Goal: Use online tool/utility: Utilize a website feature to perform a specific function

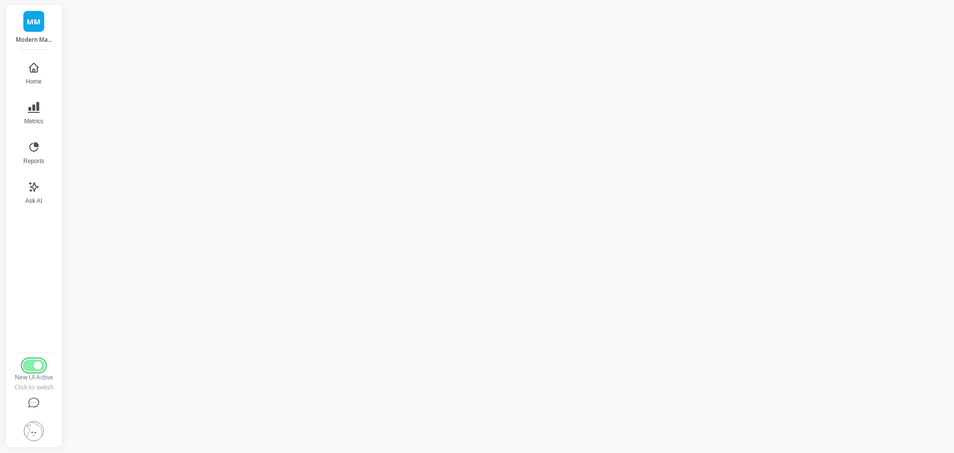
click at [33, 364] on button "Switch to Legacy UI" at bounding box center [34, 365] width 22 height 12
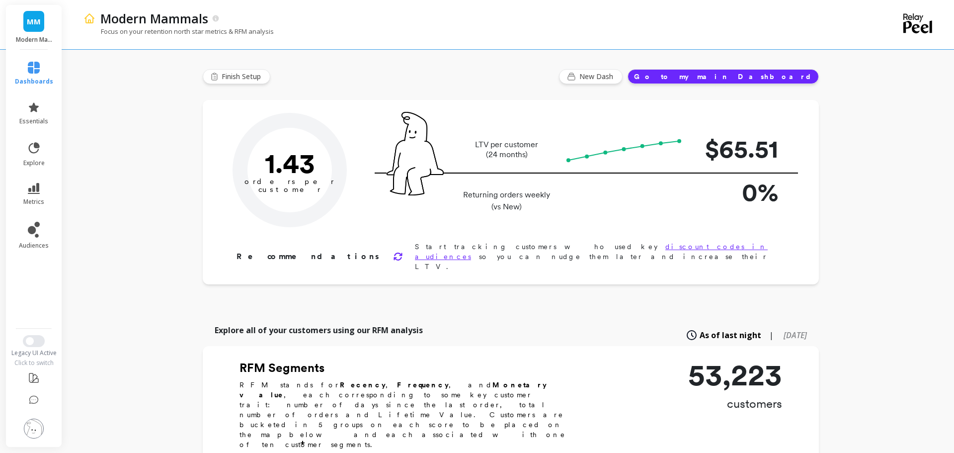
type input "Champions"
type input "4526"
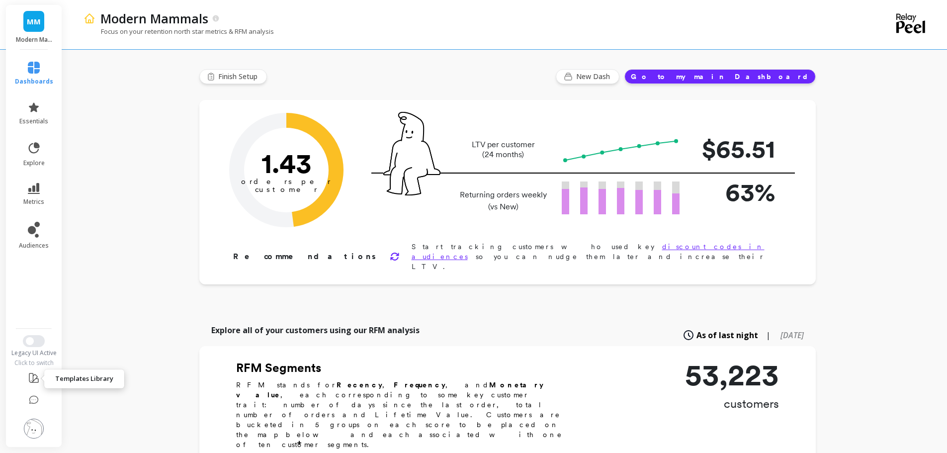
click at [38, 379] on icon at bounding box center [34, 378] width 12 height 12
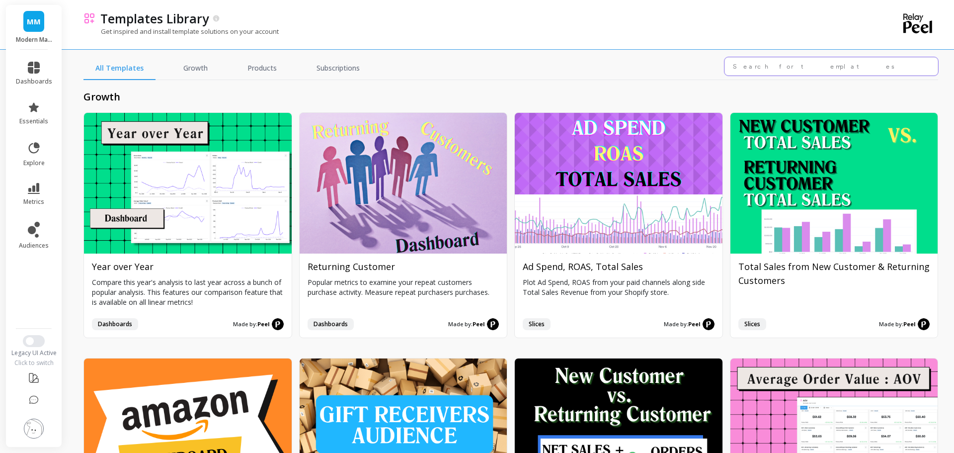
click at [783, 67] on input "text" at bounding box center [832, 66] width 214 height 18
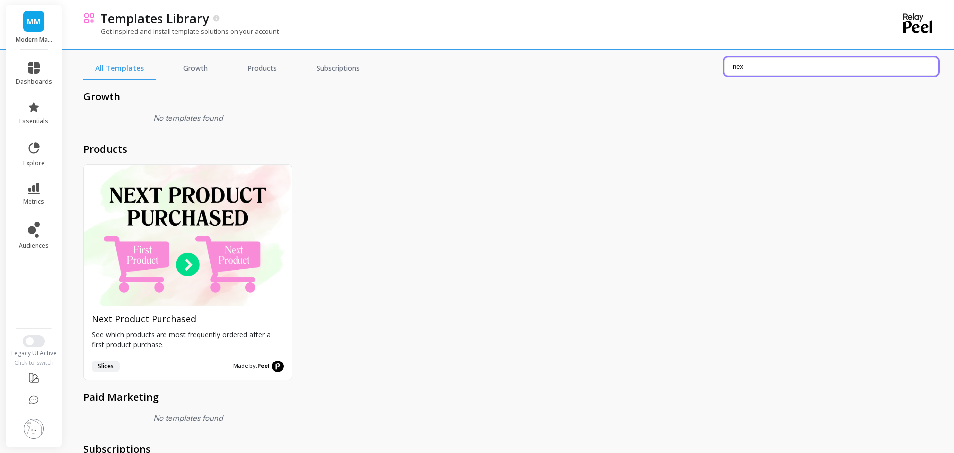
type input "nex"
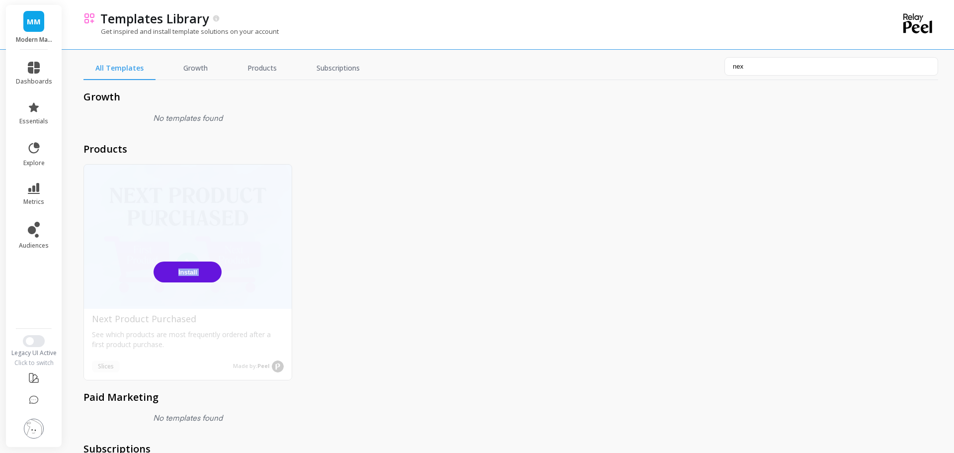
drag, startPoint x: 342, startPoint y: 238, endPoint x: 163, endPoint y: 272, distance: 182.2
click at [172, 279] on div "Install Next Product Purchased See which products are most frequently ordered a…" at bounding box center [510, 272] width 855 height 216
click at [176, 268] on button "Install" at bounding box center [188, 271] width 68 height 21
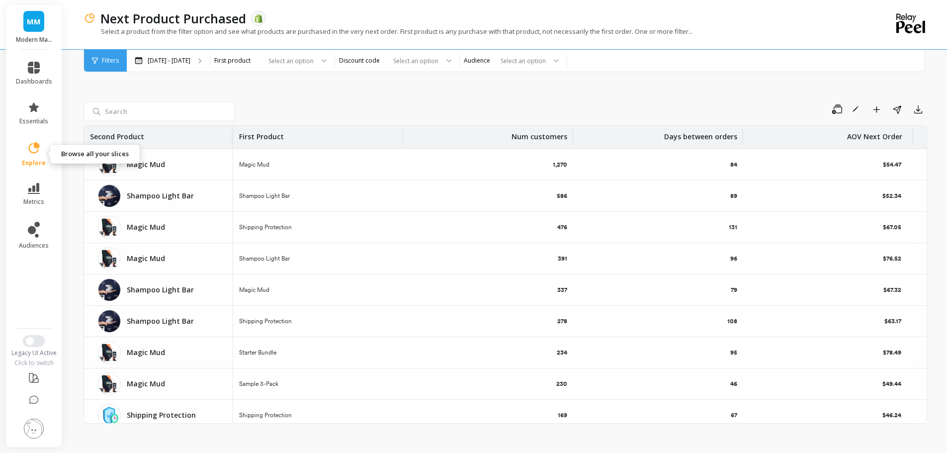
click at [42, 159] on span "explore" at bounding box center [34, 163] width 24 height 8
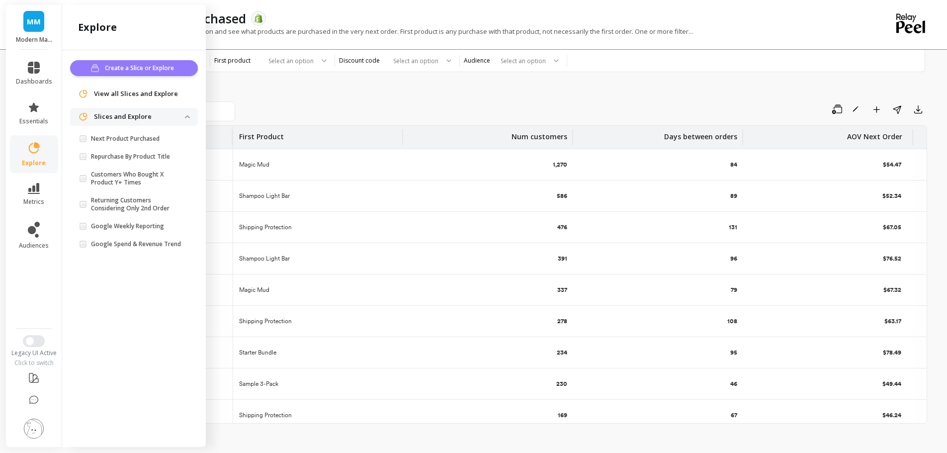
click at [139, 69] on span "Create a Slice or Explore" at bounding box center [141, 68] width 72 height 10
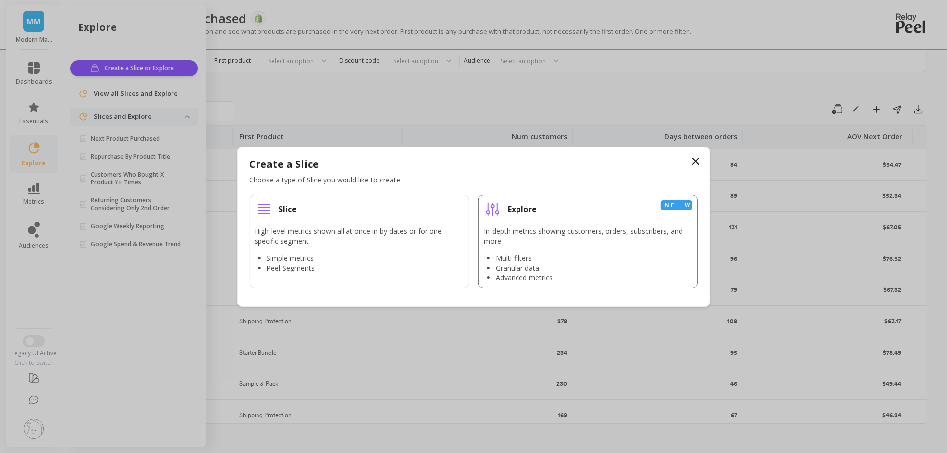
click at [507, 241] on p "In-depth metrics showing customers, orders, subscribers, and more" at bounding box center [588, 236] width 209 height 20
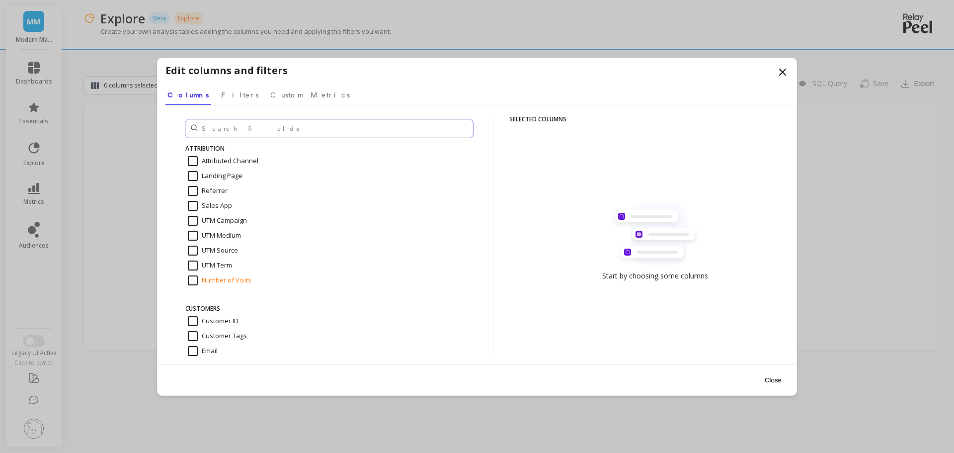
click at [247, 129] on input "text" at bounding box center [329, 128] width 288 height 18
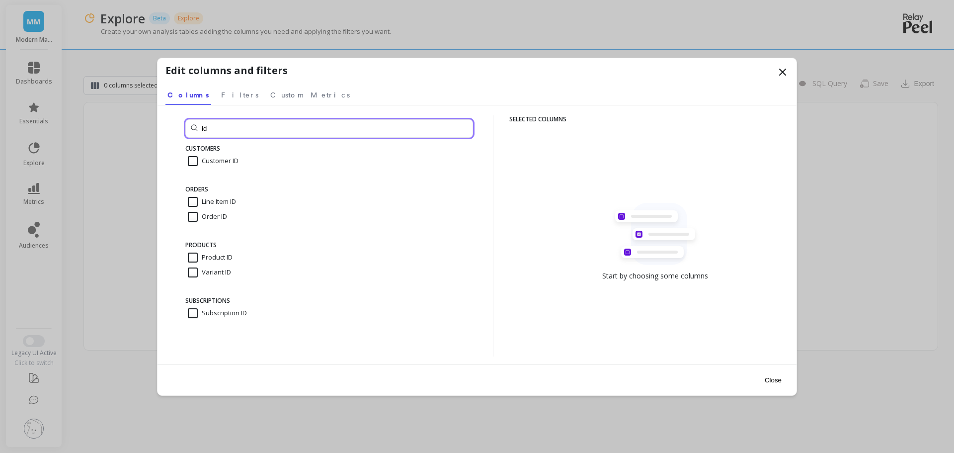
type input "id"
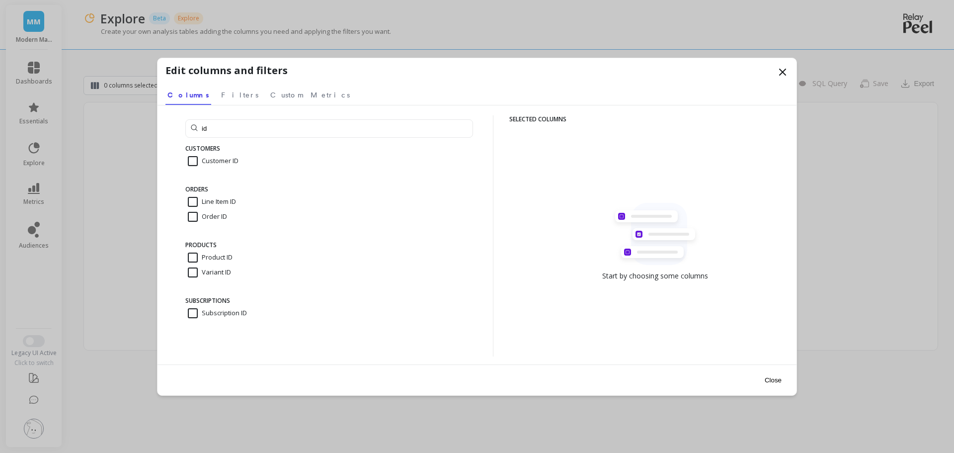
click at [193, 254] on input "Product ID" at bounding box center [210, 257] width 45 height 10
checkbox input "true"
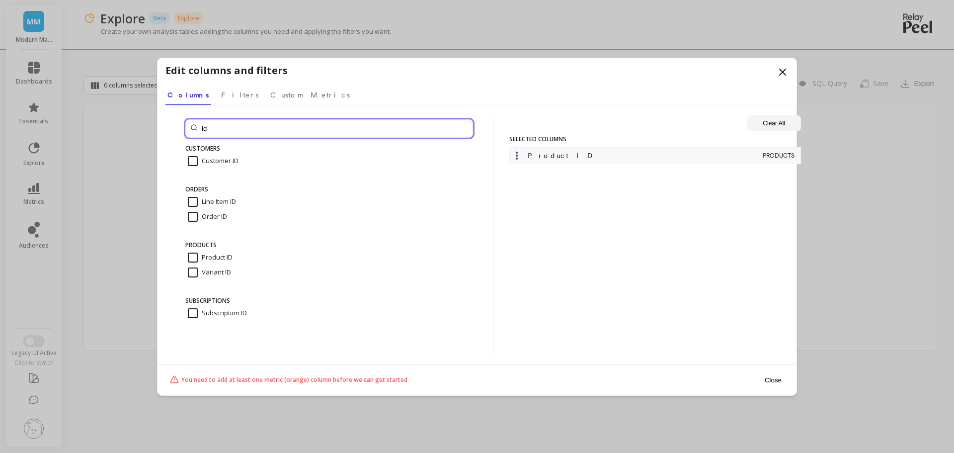
drag, startPoint x: 230, startPoint y: 132, endPoint x: 133, endPoint y: 120, distance: 98.1
click at [133, 120] on div "Edit columns and filters Select a tab Columns Filters Custom Metrics Columns Fi…" at bounding box center [477, 226] width 954 height 453
type input "pro"
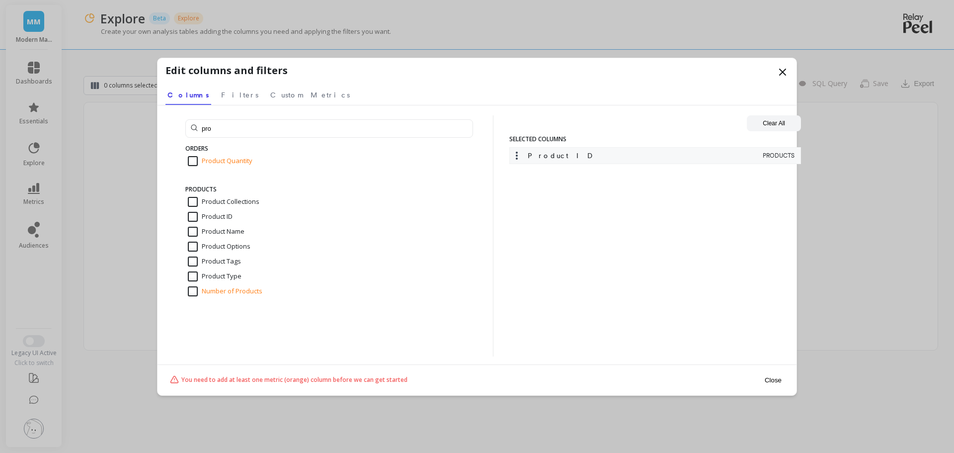
click at [195, 159] on input "Product Quantity" at bounding box center [220, 161] width 65 height 10
checkbox input "true"
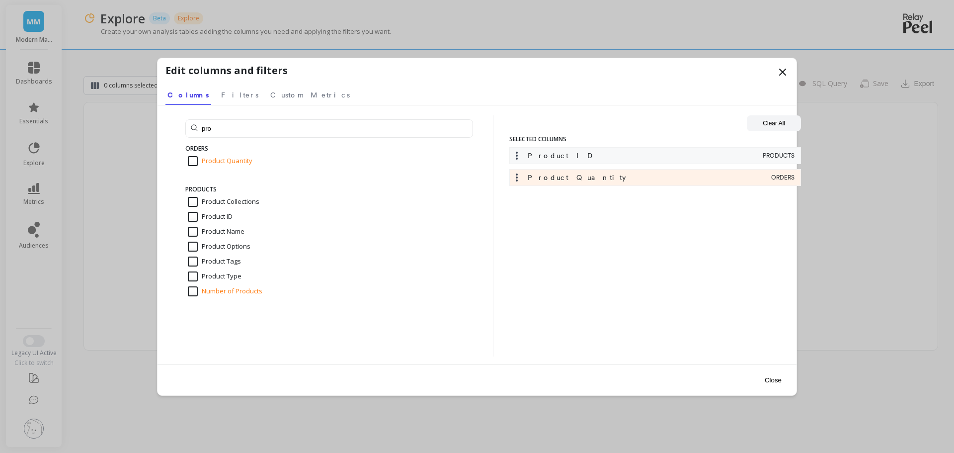
click at [193, 231] on input "Product Name" at bounding box center [216, 232] width 57 height 10
checkbox input "true"
click at [779, 378] on button "Close" at bounding box center [773, 380] width 23 height 22
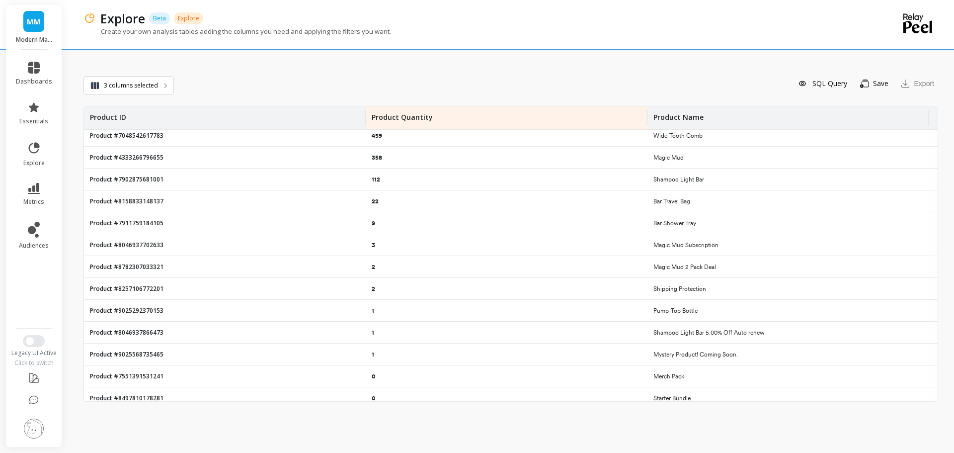
scroll to position [57, 0]
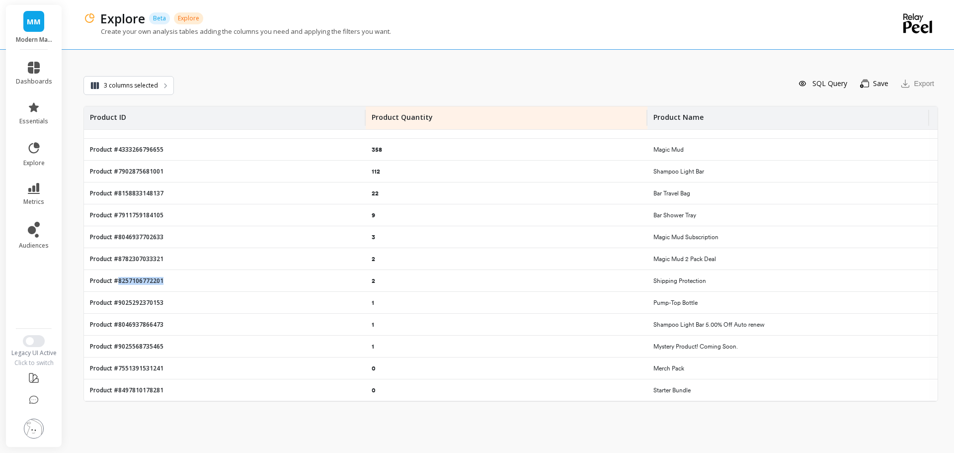
drag, startPoint x: 167, startPoint y: 280, endPoint x: 119, endPoint y: 280, distance: 48.2
click at [119, 280] on div "Product #8257106772201" at bounding box center [225, 280] width 282 height 21
copy p "8257106772201"
click at [170, 283] on div "Product #8257106772201" at bounding box center [225, 280] width 282 height 21
drag, startPoint x: 167, startPoint y: 281, endPoint x: 118, endPoint y: 280, distance: 48.7
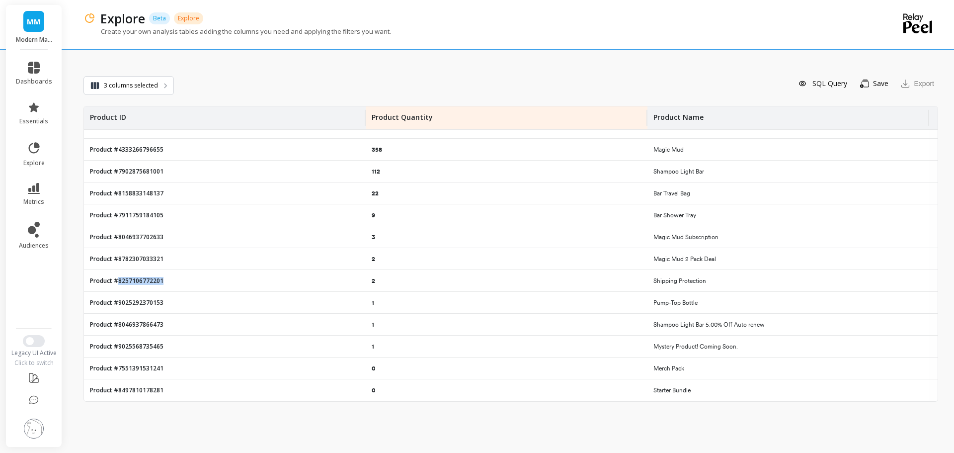
click at [118, 280] on div "Product #8257106772201" at bounding box center [225, 280] width 282 height 21
copy p "8257106772201"
click at [111, 89] on span "3 columns selected" at bounding box center [131, 86] width 54 height 10
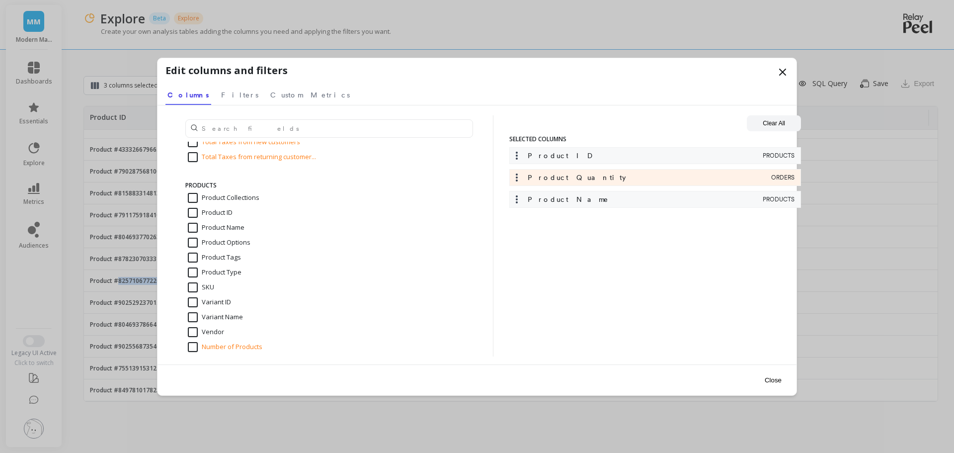
scroll to position [1690, 0]
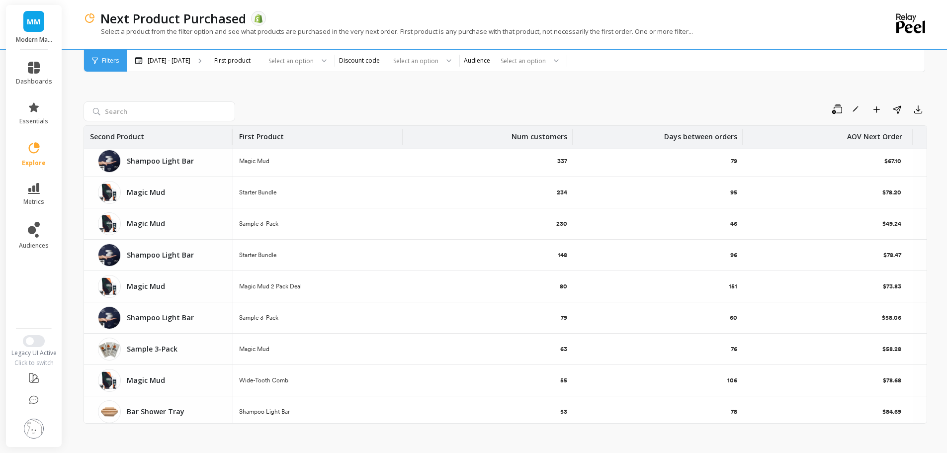
scroll to position [99, 0]
